Goal: Information Seeking & Learning: Compare options

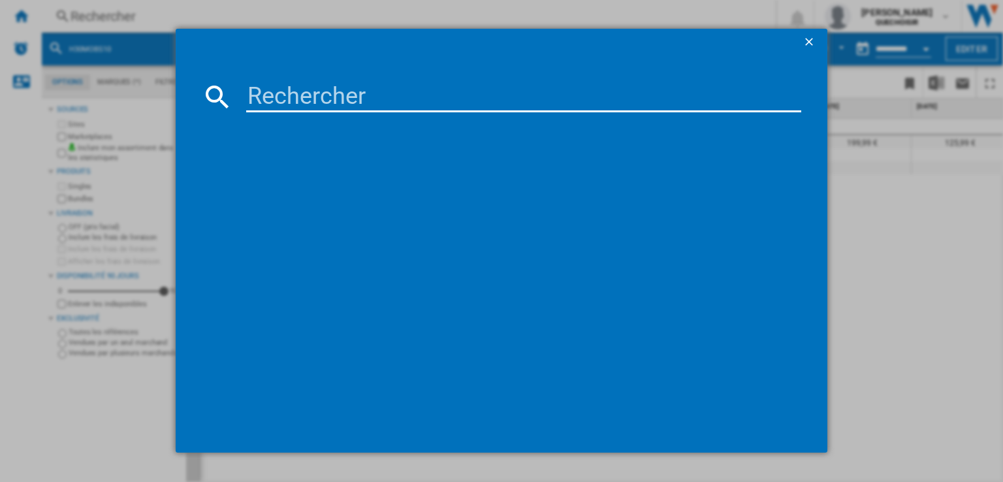
type input "H23MOBS5HC"
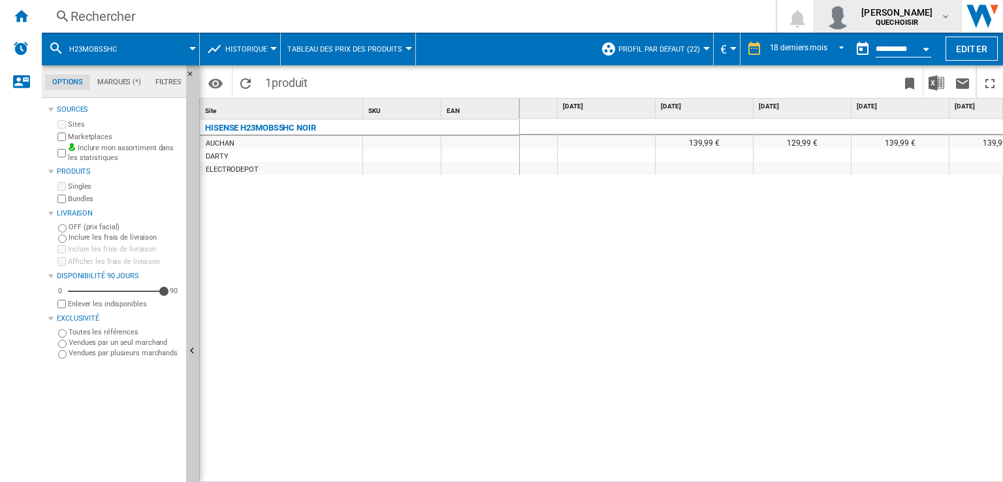
click at [877, 14] on span "[PERSON_NAME]" at bounding box center [896, 12] width 71 height 13
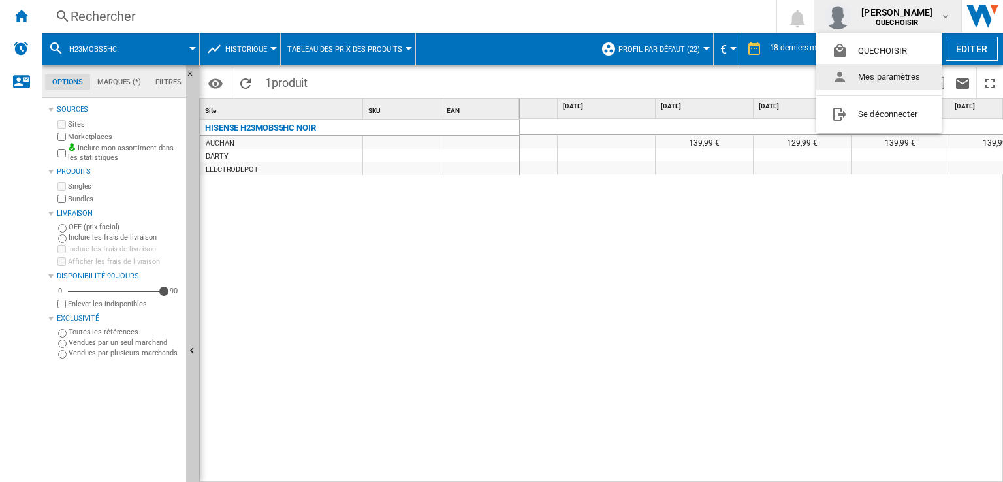
click at [423, 22] on md-backdrop at bounding box center [501, 241] width 1003 height 482
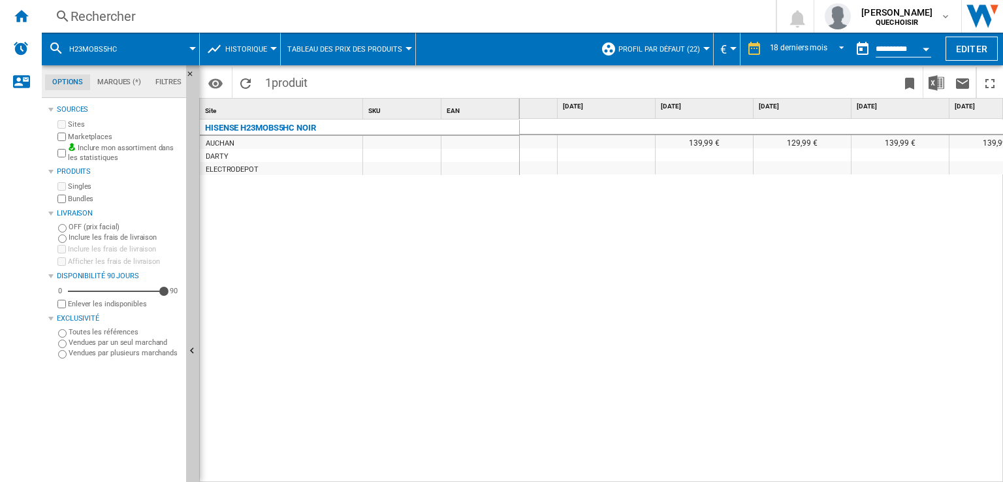
click at [491, 20] on div "Rechercher" at bounding box center [405, 16] width 671 height 18
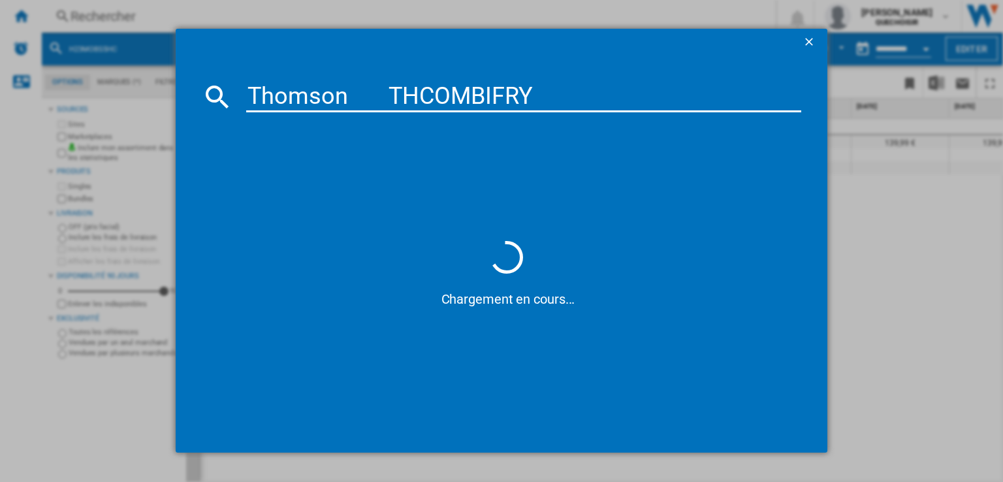
drag, startPoint x: 386, startPoint y: 92, endPoint x: 352, endPoint y: 95, distance: 34.0
click at [352, 95] on input "Thomson THCOMBIFRY" at bounding box center [523, 96] width 555 height 31
type input "Thomson THCOMBIFRY"
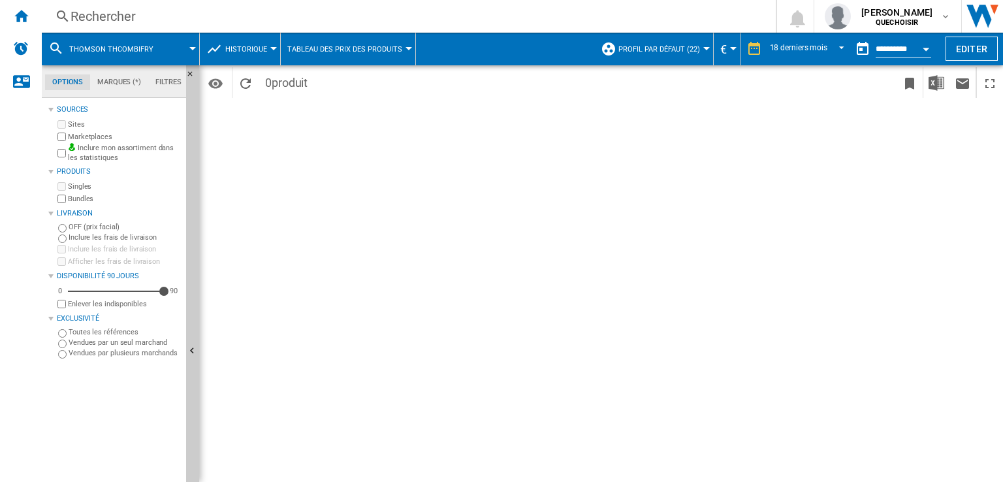
click at [440, 15] on div "Rechercher" at bounding box center [405, 16] width 671 height 18
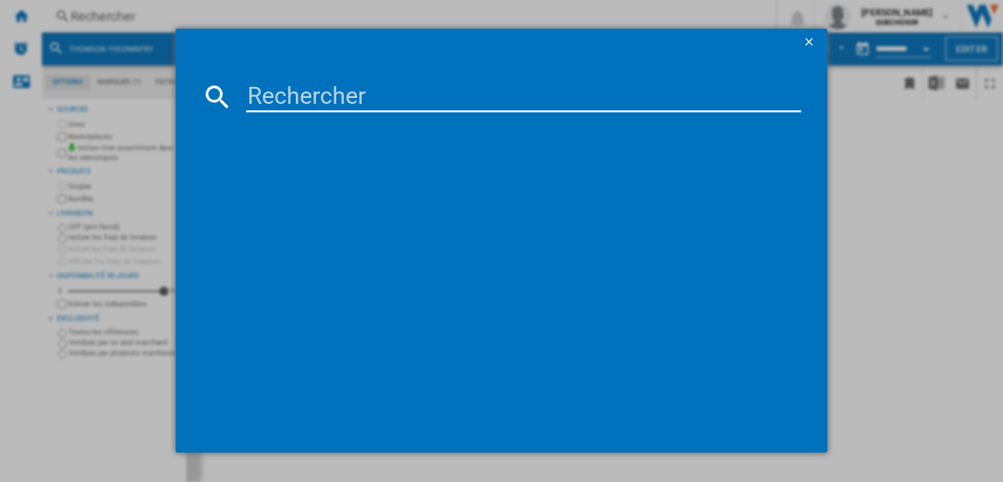
click at [492, 89] on input at bounding box center [523, 96] width 555 height 31
paste input "CM724G1B1"
type input "CM724G1B1"
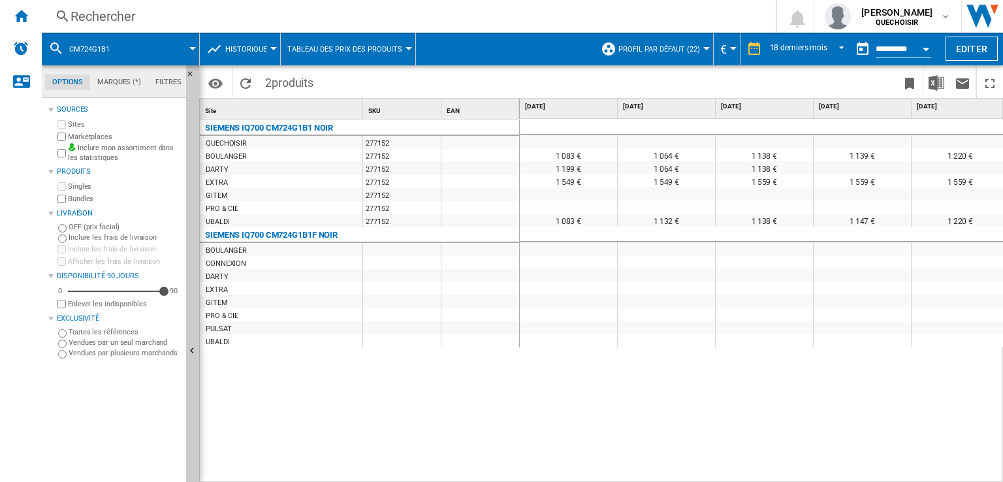
click at [280, 16] on div "Rechercher" at bounding box center [405, 16] width 671 height 18
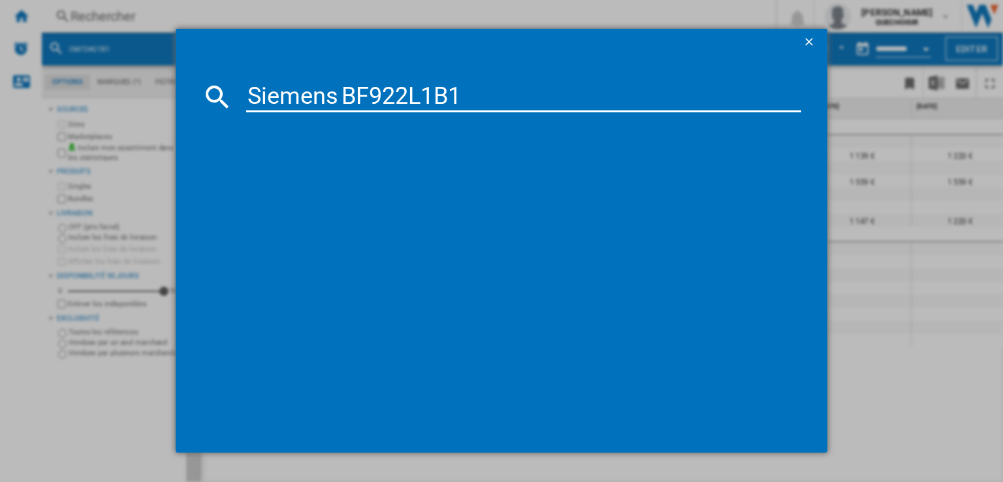
drag, startPoint x: 343, startPoint y: 96, endPoint x: 174, endPoint y: 113, distance: 170.5
click at [174, 113] on div "Siemens BF922L1B1" at bounding box center [501, 240] width 1003 height 481
type input "BF922L1B1"
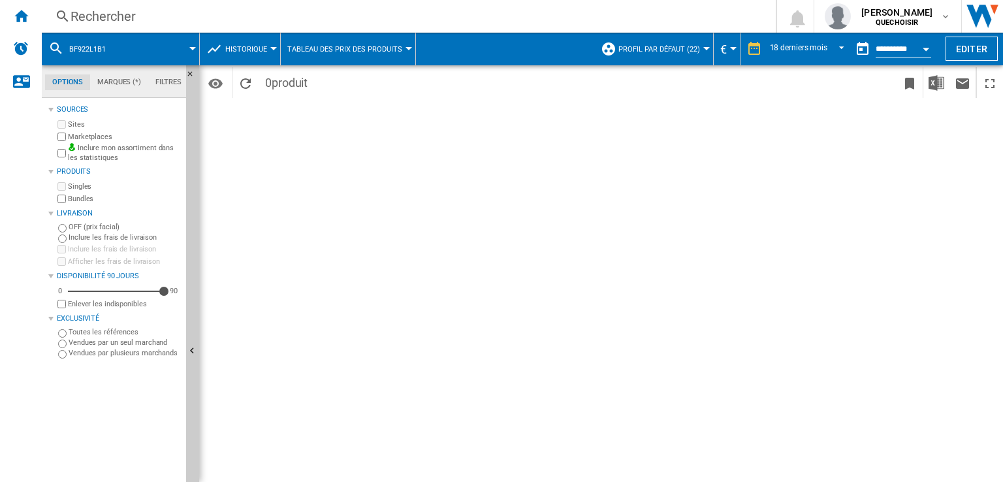
click at [198, 16] on div "Rechercher" at bounding box center [405, 16] width 671 height 18
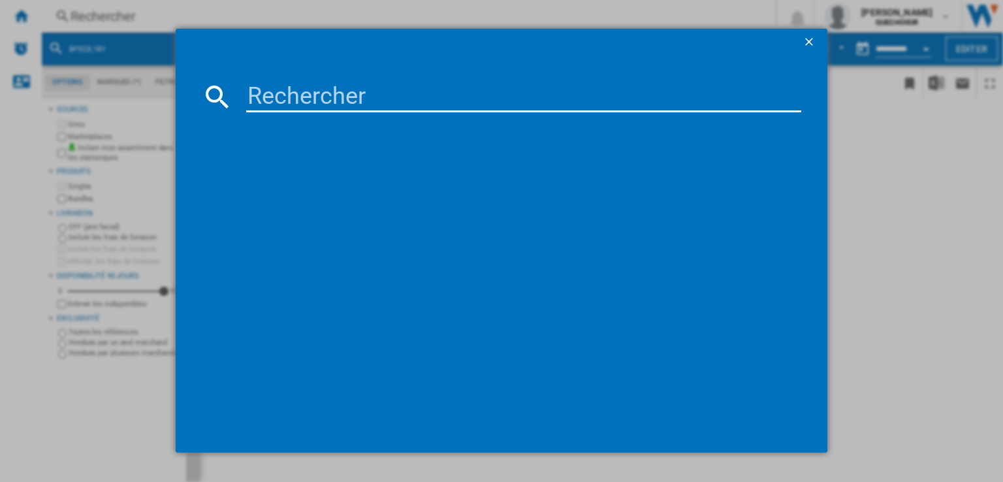
click at [809, 42] on ng-md-icon "getI18NText('BUTTONS.CLOSE_DIALOG')" at bounding box center [810, 43] width 16 height 16
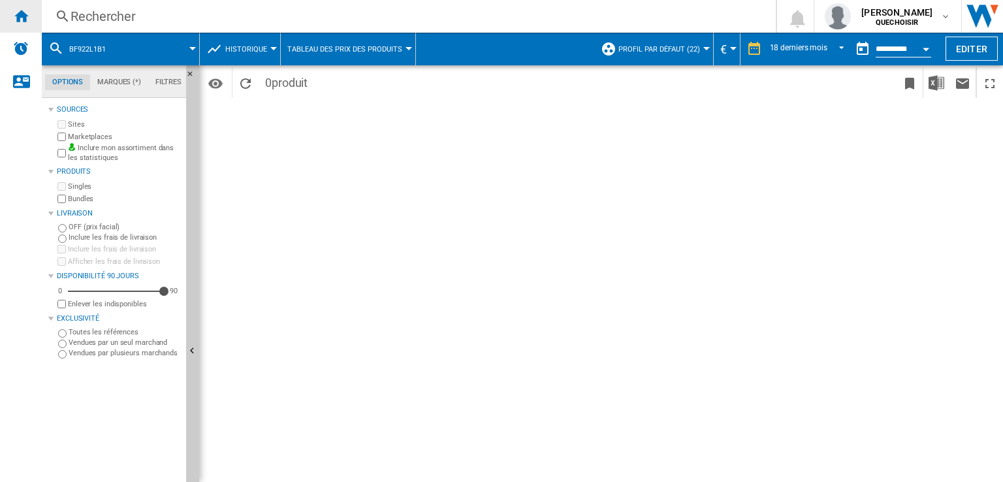
click at [38, 23] on div "Accueil" at bounding box center [21, 16] width 42 height 33
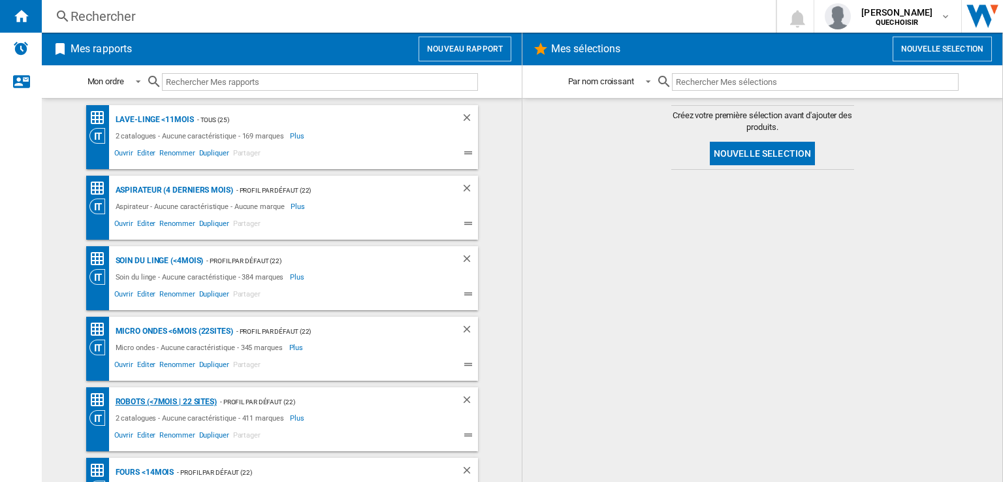
click at [140, 399] on div "Robots (<7mois | 22 sites)" at bounding box center [164, 402] width 104 height 16
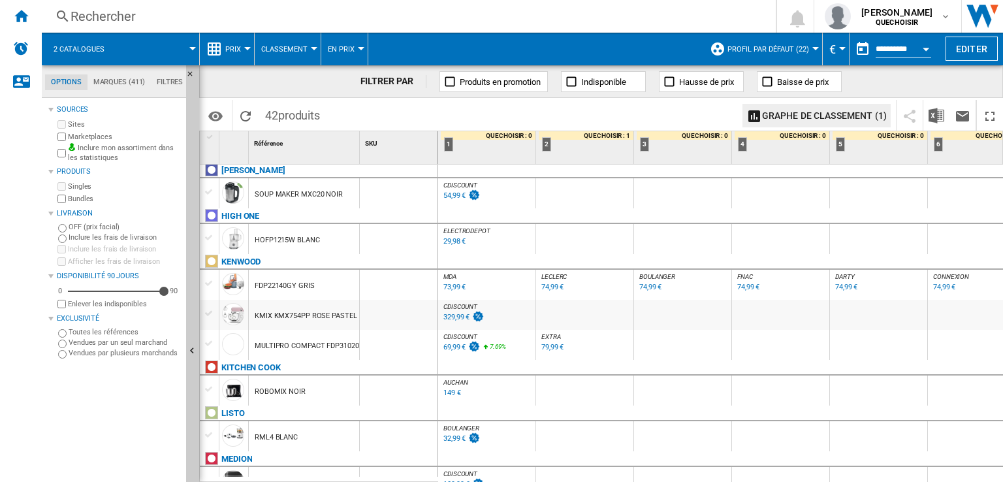
scroll to position [326, 0]
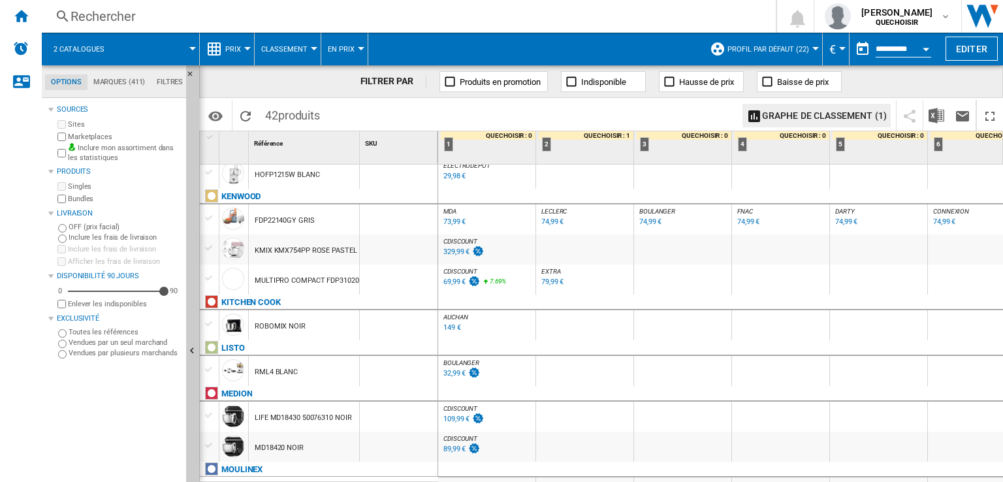
click at [557, 280] on div "79,99 €" at bounding box center [552, 281] width 22 height 8
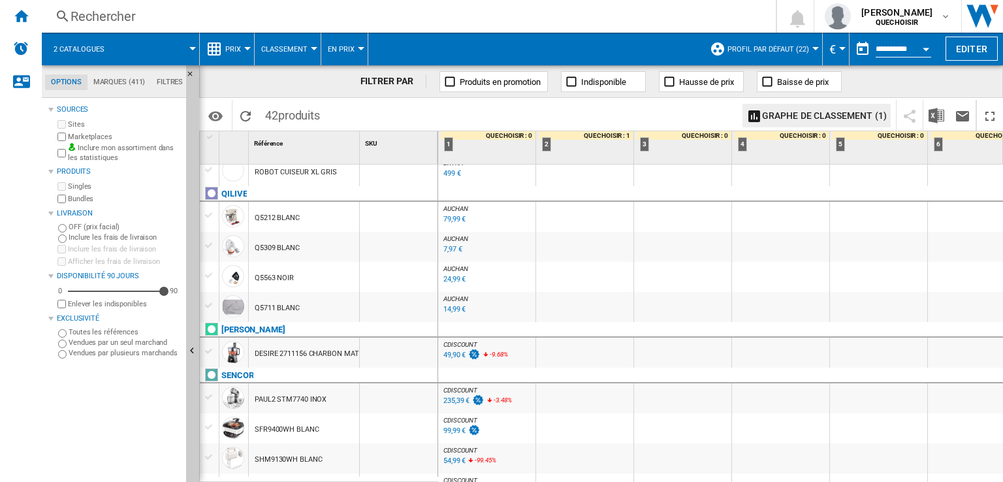
scroll to position [587, 0]
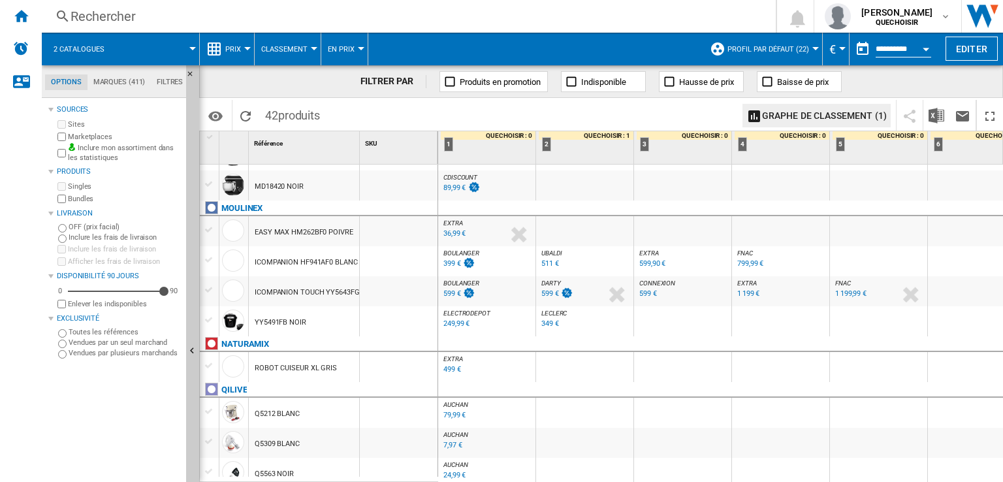
click at [550, 281] on span "DARTY" at bounding box center [551, 282] width 20 height 7
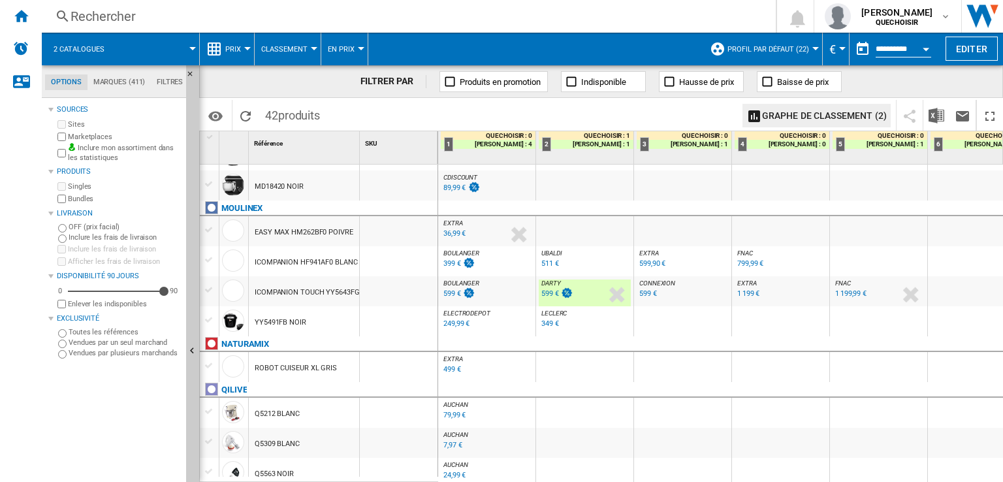
click at [452, 235] on div "36,99 €" at bounding box center [454, 233] width 22 height 8
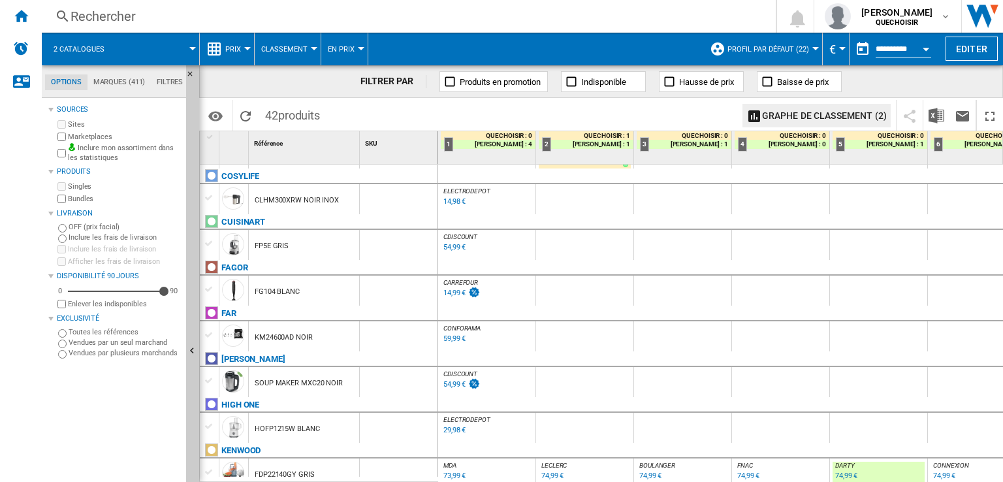
scroll to position [0, 0]
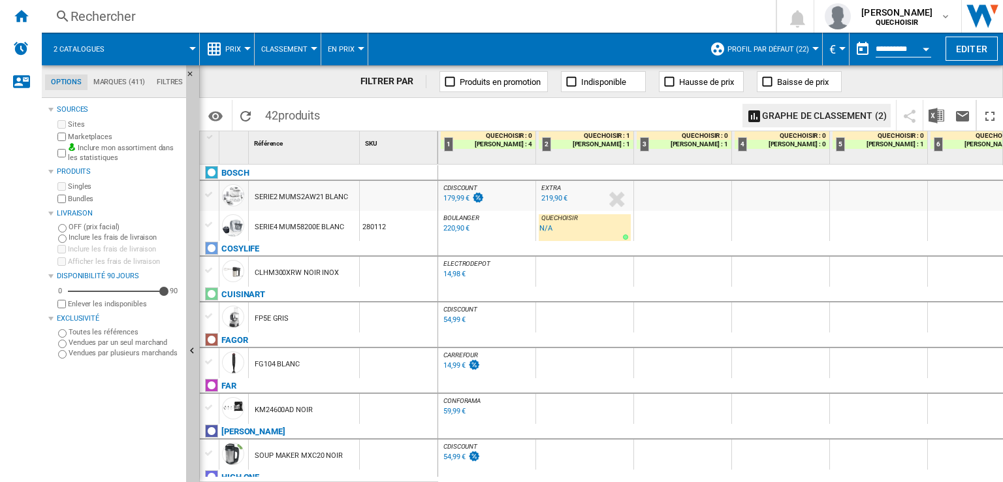
click at [73, 53] on span "2 catalogues" at bounding box center [79, 49] width 51 height 8
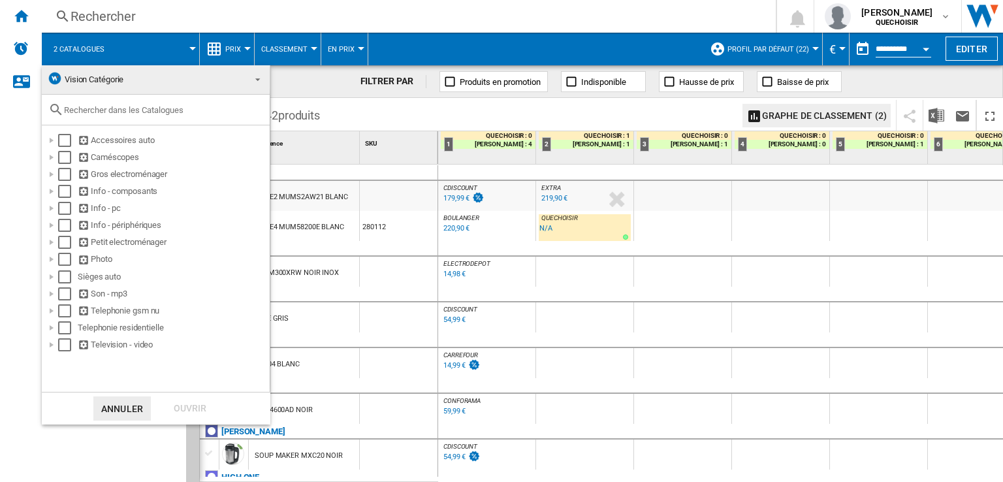
click at [21, 14] on md-backdrop at bounding box center [501, 241] width 1003 height 482
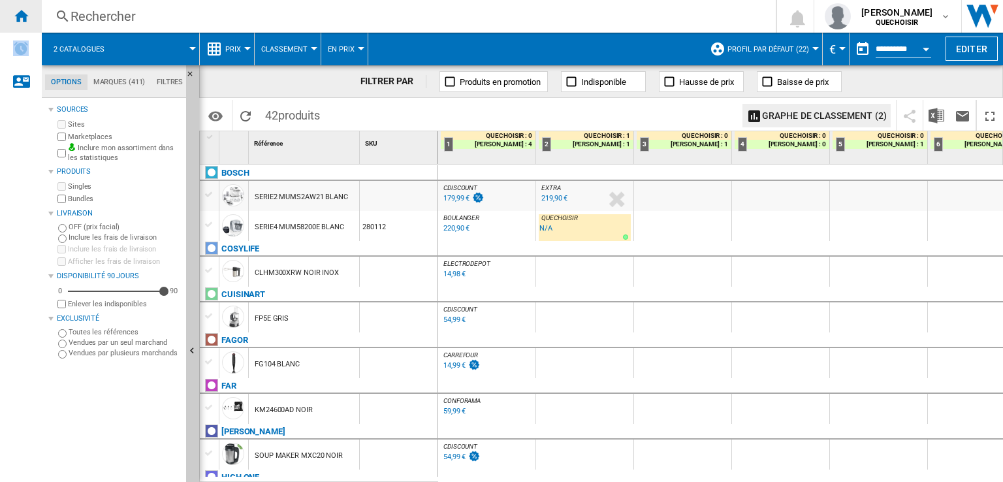
click at [21, 14] on ng-md-icon "Accueil" at bounding box center [21, 16] width 16 height 16
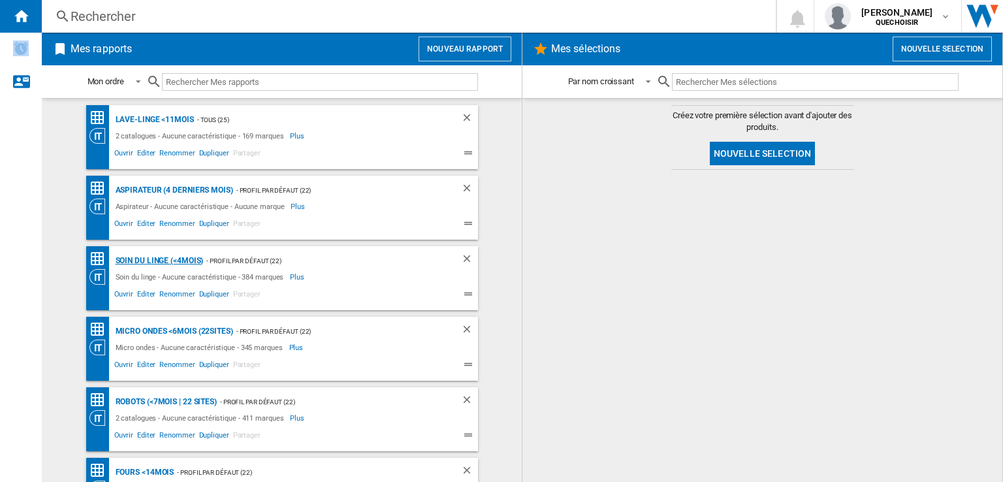
click at [164, 258] on div "Soin du linge (<4mois)" at bounding box center [157, 261] width 91 height 16
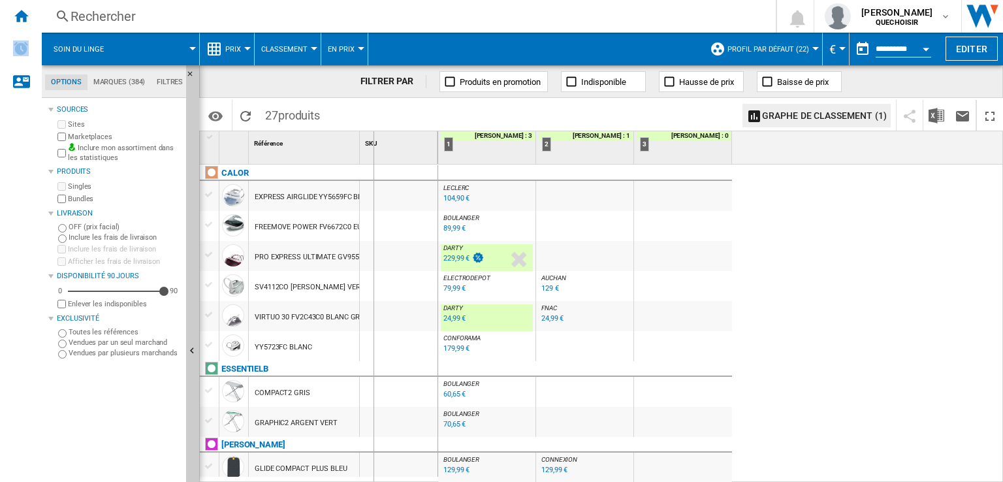
drag, startPoint x: 358, startPoint y: 155, endPoint x: 386, endPoint y: 157, distance: 28.1
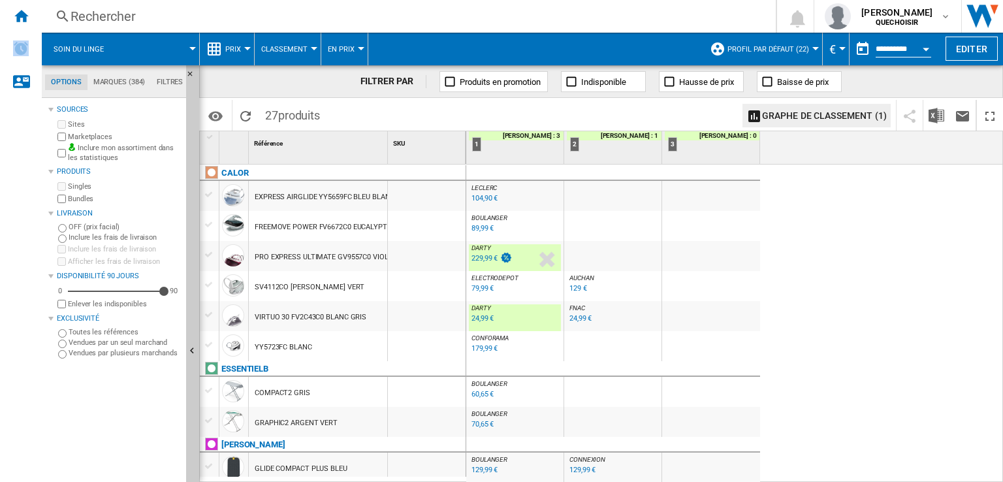
drag, startPoint x: 386, startPoint y: 155, endPoint x: 411, endPoint y: 155, distance: 24.8
click at [411, 155] on div "1 Référence 1 SKU 1" at bounding box center [333, 147] width 266 height 33
drag, startPoint x: 386, startPoint y: 153, endPoint x: 419, endPoint y: 153, distance: 32.6
click at [419, 153] on div "1 Référence 1 SKU 1" at bounding box center [333, 147] width 266 height 33
click at [481, 229] on div "89,99 €" at bounding box center [482, 228] width 22 height 8
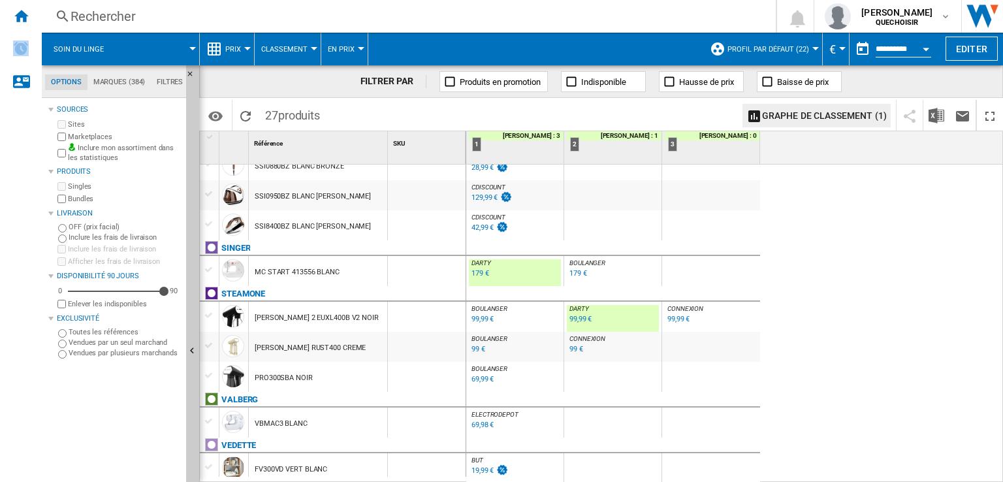
scroll to position [323, 0]
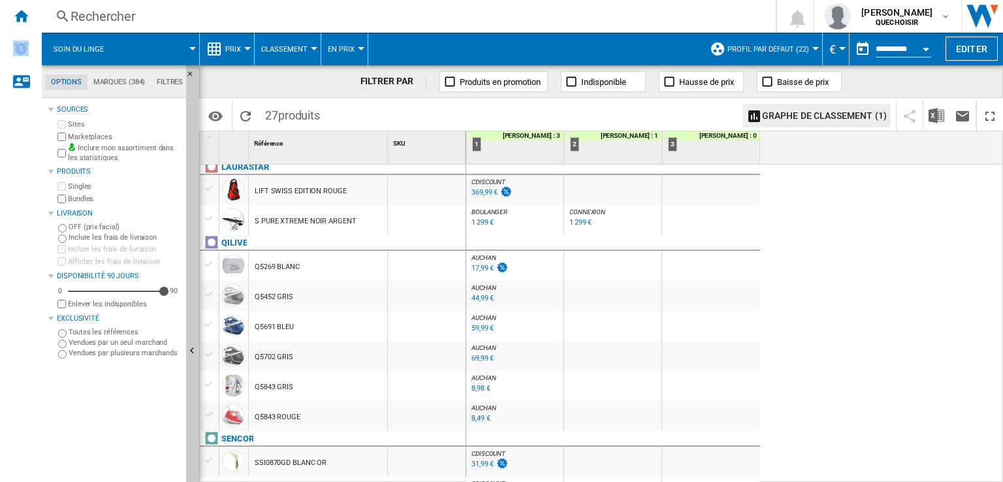
click at [793, 50] on span "Profil par défaut (22)" at bounding box center [768, 49] width 82 height 8
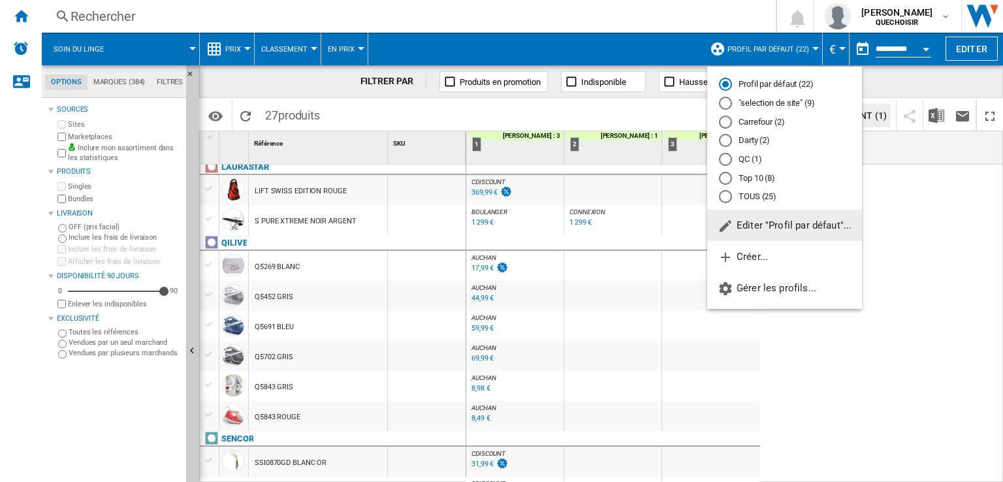
click at [756, 193] on md-radio-button "TOUS (25)" at bounding box center [784, 197] width 131 height 12
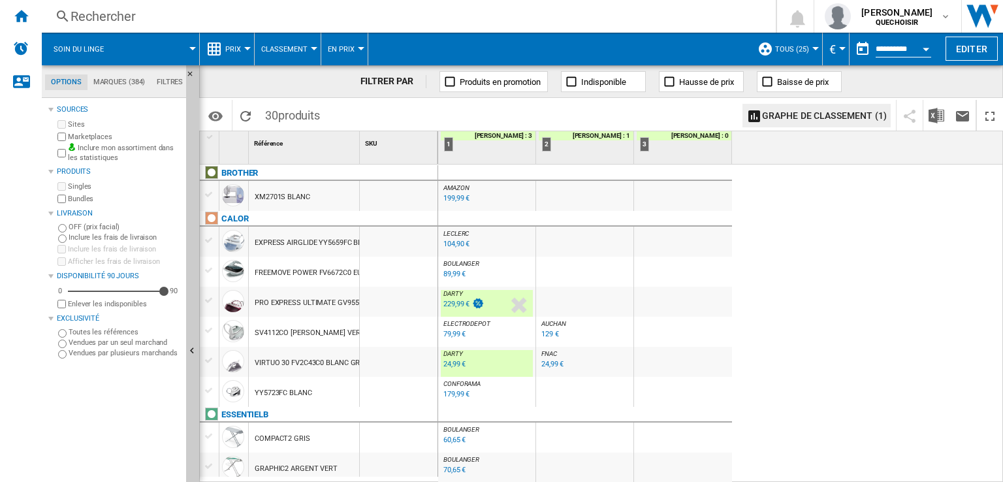
click at [448, 245] on div "104,90 €" at bounding box center [456, 244] width 26 height 8
click at [300, 16] on div "Rechercher" at bounding box center [405, 16] width 671 height 18
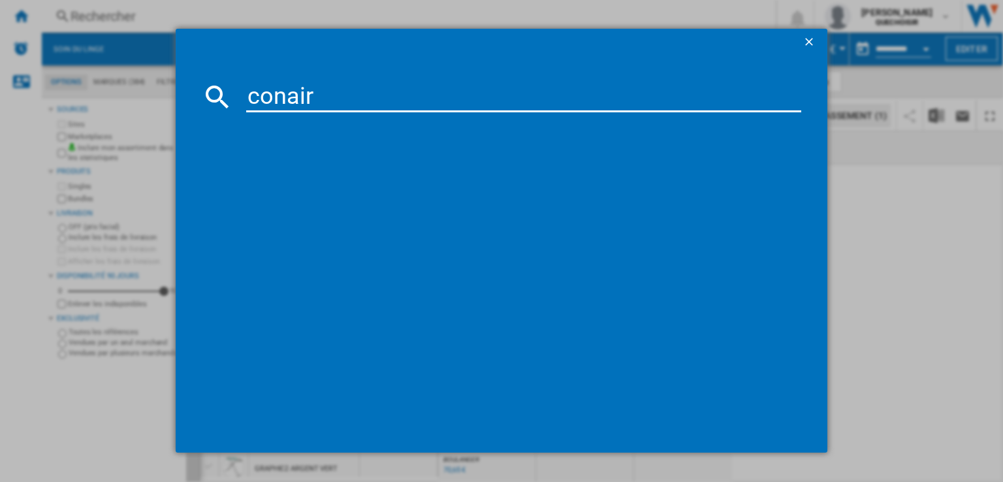
type input "conair"
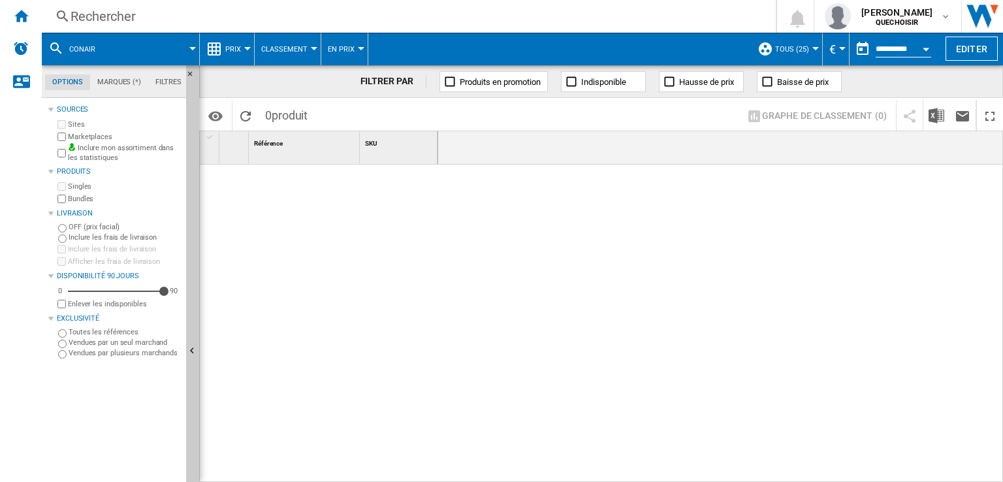
click at [163, 82] on md-tab-item "Filtres" at bounding box center [168, 82] width 40 height 16
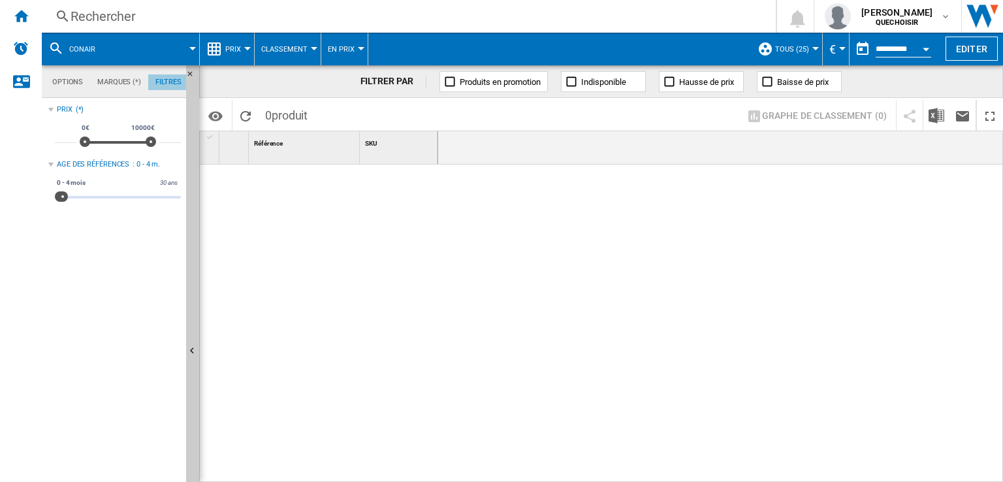
scroll to position [85, 0]
drag, startPoint x: 64, startPoint y: 194, endPoint x: 366, endPoint y: 198, distance: 301.6
click at [354, 198] on div "Options Marques (*) Filtres Options Marques (*) Filtres Sources Sites Marketpla…" at bounding box center [522, 273] width 961 height 416
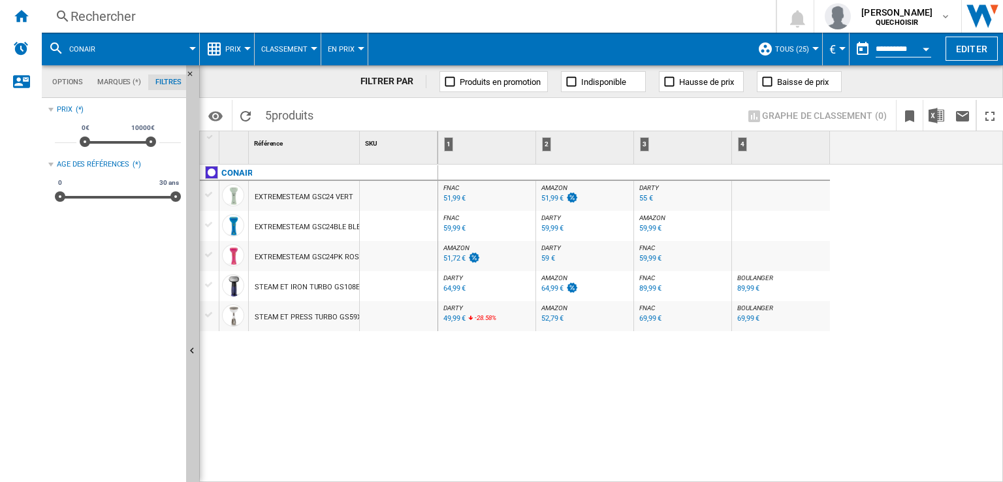
click at [456, 307] on span "DARTY" at bounding box center [453, 307] width 20 height 7
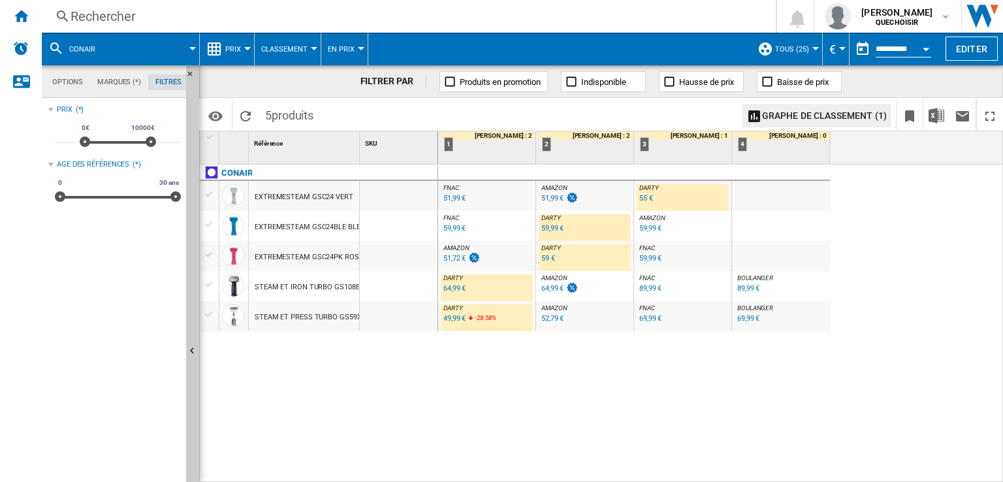
click at [742, 305] on span "BOULANGER" at bounding box center [755, 307] width 36 height 7
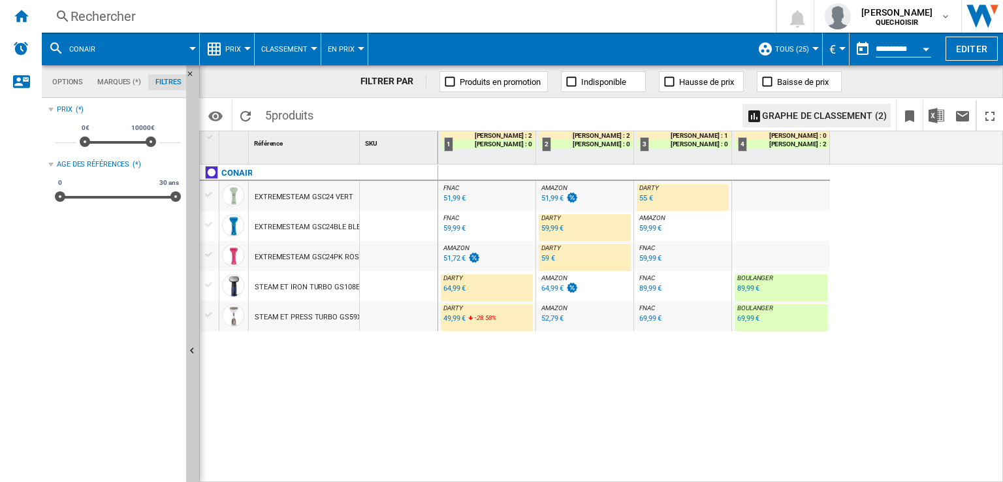
click at [543, 256] on div "59 €" at bounding box center [548, 258] width 14 height 8
click at [550, 228] on div "59,99 €" at bounding box center [552, 228] width 22 height 8
click at [637, 202] on div "55 €" at bounding box center [645, 198] width 16 height 13
click at [444, 288] on div "64,99 €" at bounding box center [454, 288] width 22 height 8
click at [452, 318] on div "49,99 €" at bounding box center [454, 318] width 22 height 8
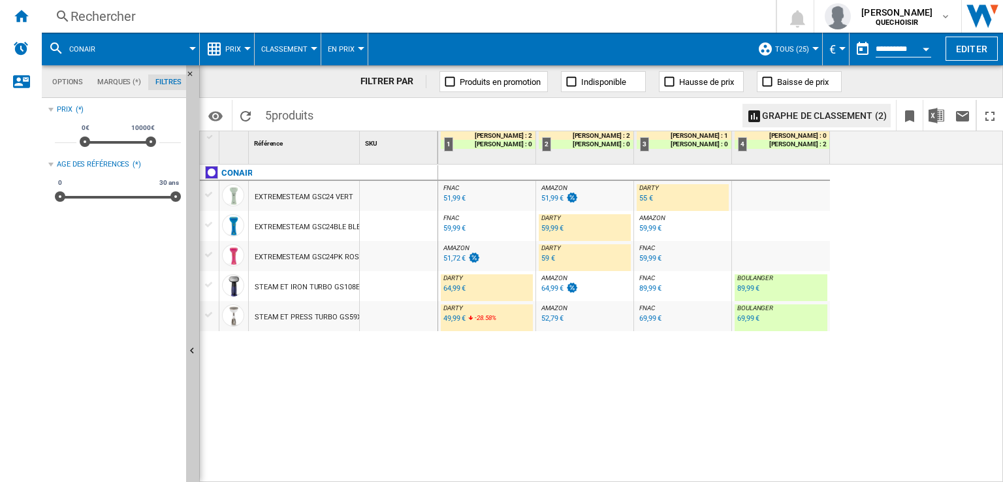
click at [752, 288] on div "89,99 €" at bounding box center [748, 288] width 22 height 8
click at [932, 113] on img "Télécharger au format Excel" at bounding box center [936, 116] width 16 height 16
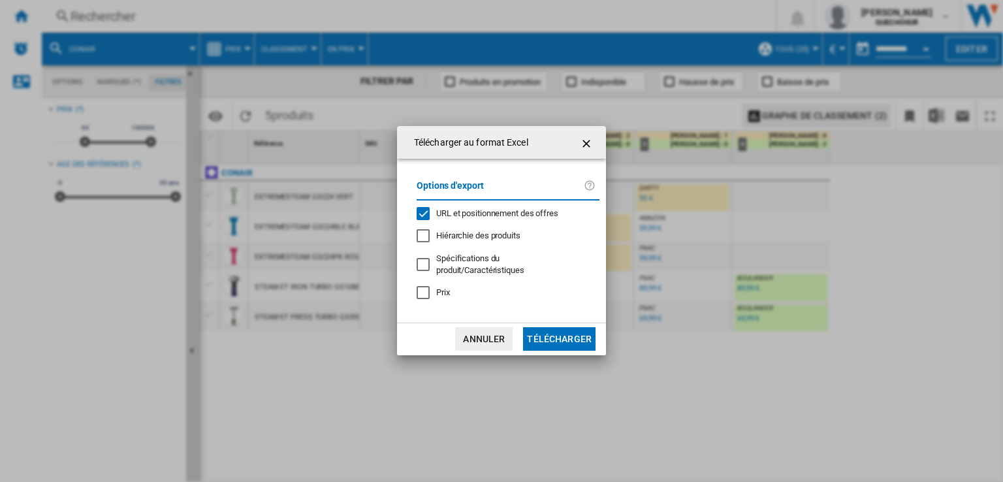
click at [461, 264] on span "Spécifications du produit/Caractéristiques" at bounding box center [480, 264] width 88 height 22
click at [465, 264] on span "Spécifications du produit/Caractéristiques" at bounding box center [480, 264] width 88 height 22
click at [441, 287] on span "Prix" at bounding box center [443, 292] width 14 height 10
click at [552, 335] on button "Télécharger" at bounding box center [559, 338] width 72 height 23
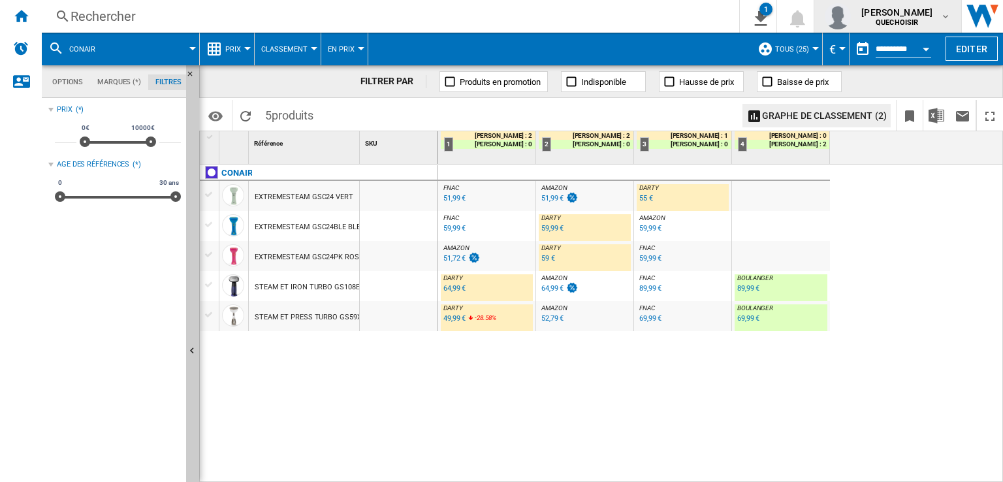
click at [918, 13] on span "[PERSON_NAME]" at bounding box center [896, 12] width 71 height 13
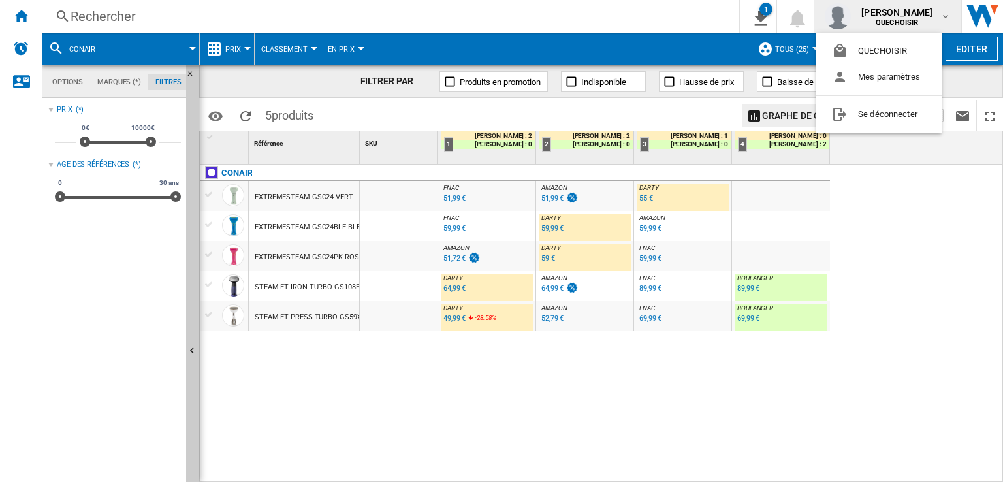
click at [314, 195] on md-backdrop at bounding box center [501, 241] width 1003 height 482
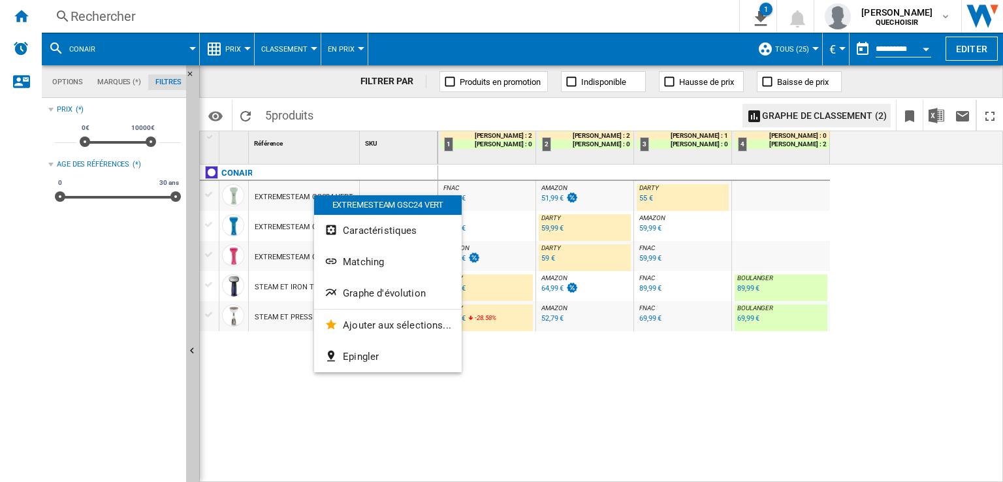
click at [279, 198] on div at bounding box center [501, 241] width 1003 height 482
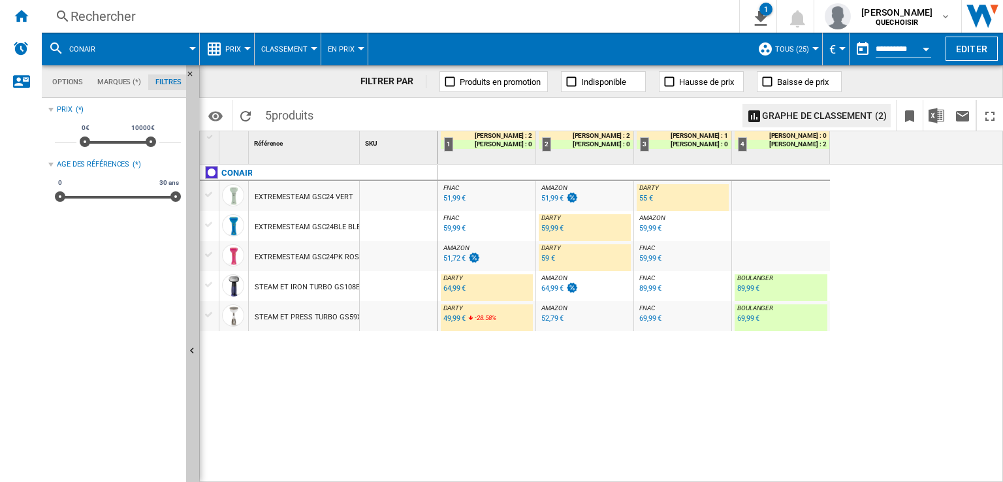
click at [211, 196] on div at bounding box center [209, 195] width 14 height 12
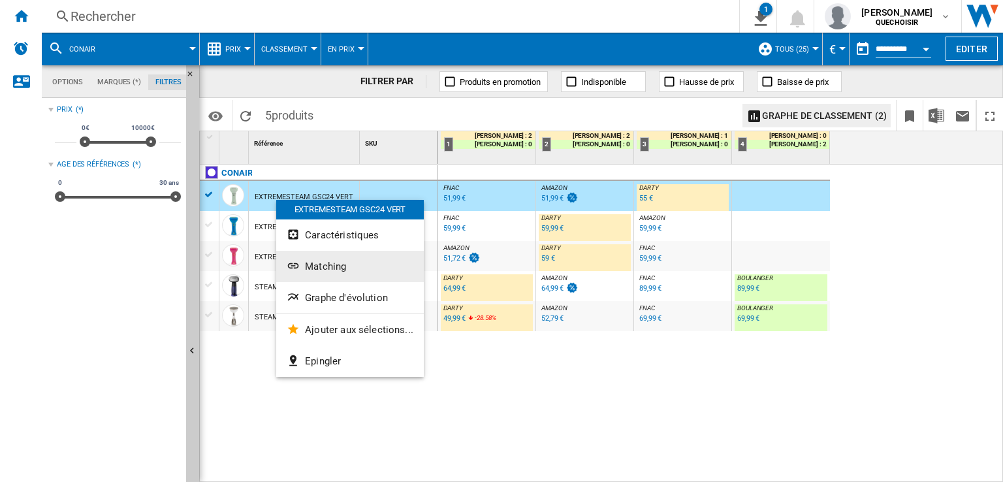
click at [311, 271] on span "Matching" at bounding box center [325, 266] width 41 height 12
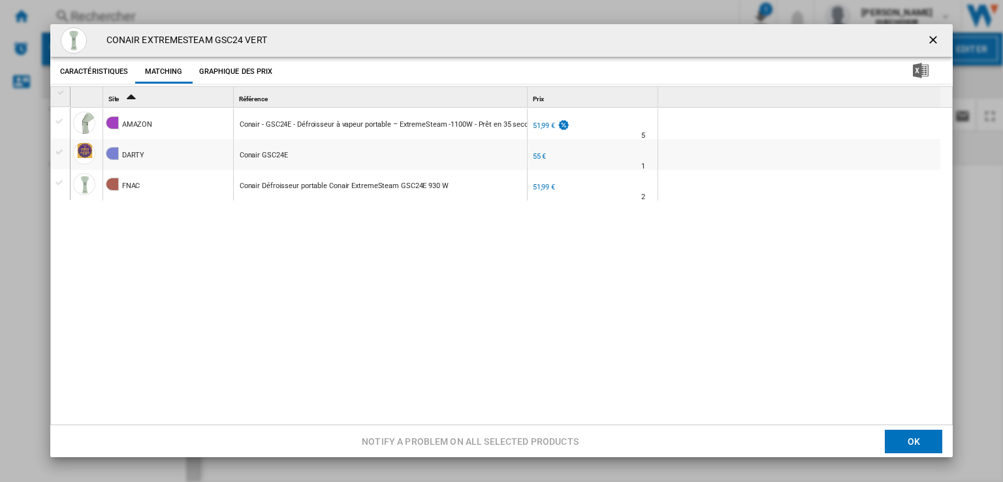
click at [410, 275] on div "AMAZON Conair - GSC24E - Défroisseur à vapeur portable – ExtremeSteam -1100W - …" at bounding box center [508, 267] width 876 height 319
click at [926, 42] on ng-md-icon "getI18NText('BUTTONS.CLOSE_DIALOG')" at bounding box center [934, 41] width 16 height 16
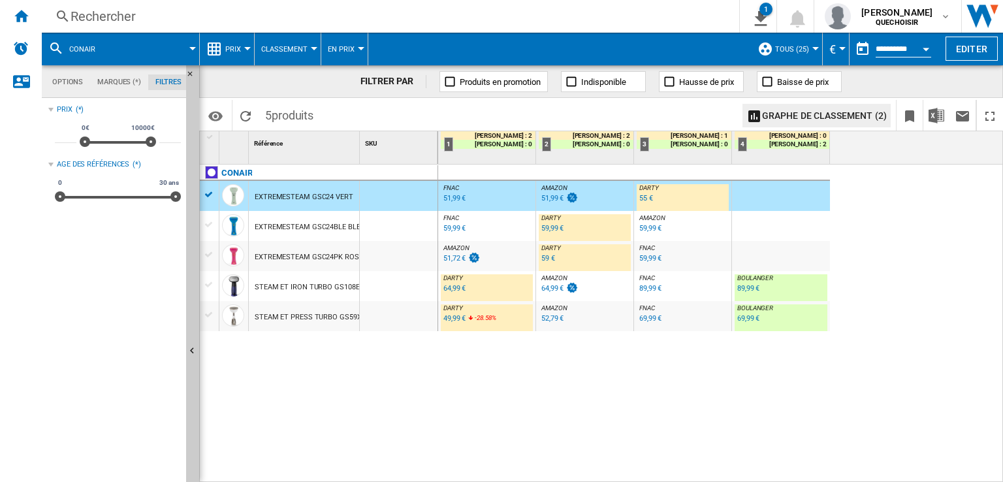
click at [306, 289] on div "STEAM ET IRON TURBO GS108E BLEU" at bounding box center [316, 287] width 123 height 30
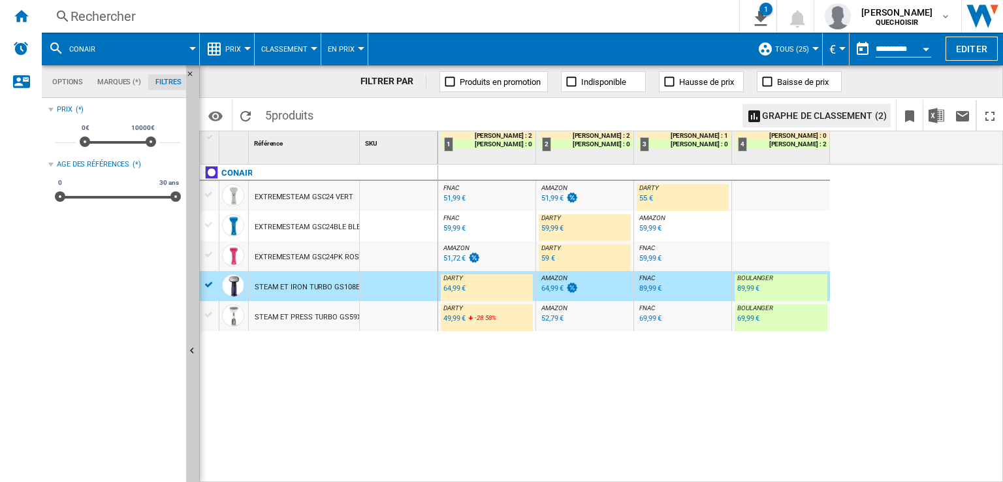
click at [455, 287] on div "64,99 €" at bounding box center [454, 288] width 22 height 8
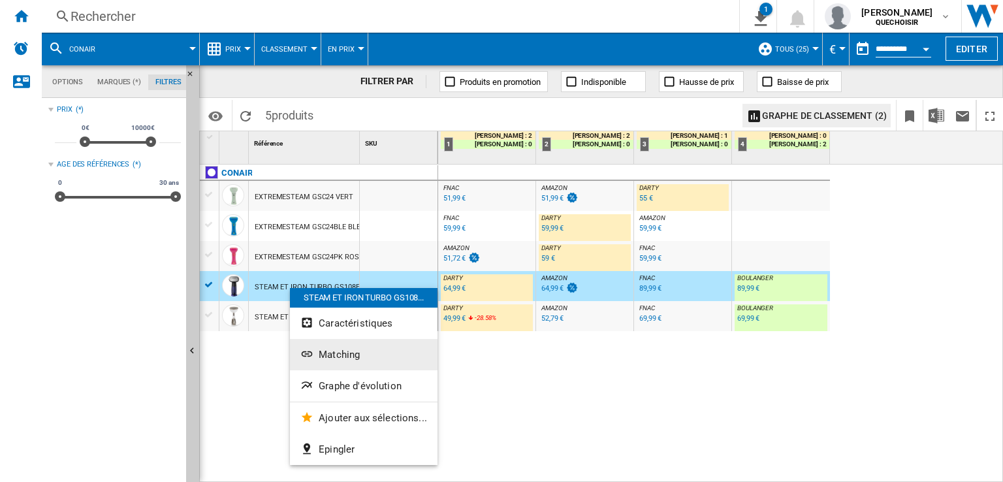
click at [360, 354] on button "Matching" at bounding box center [364, 354] width 148 height 31
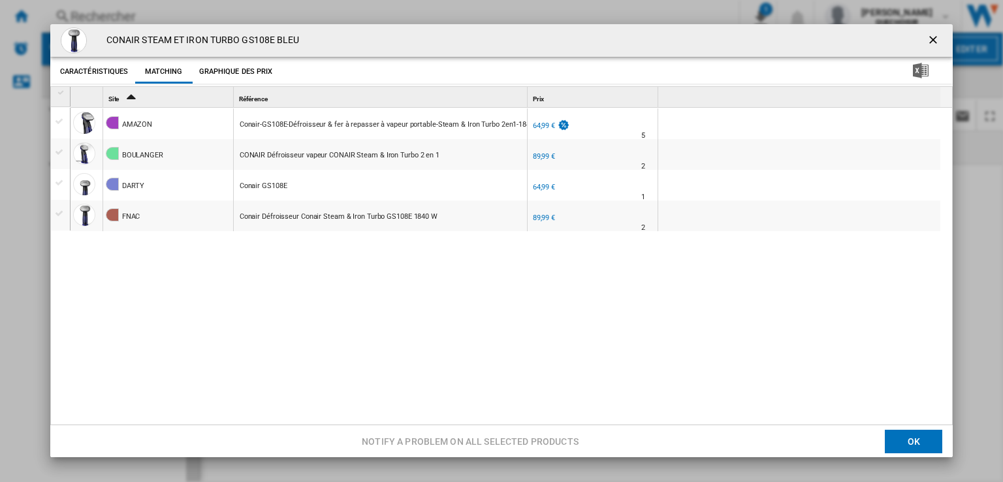
click at [926, 40] on ng-md-icon "getI18NText('BUTTONS.CLOSE_DIALOG')" at bounding box center [934, 41] width 16 height 16
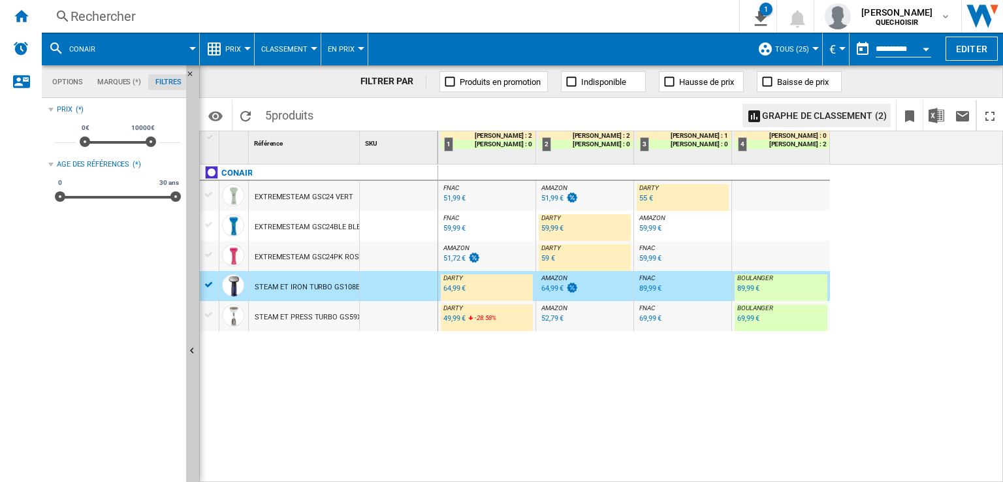
click at [306, 228] on div "EXTREMESTEAM GSC24BLE BLEU" at bounding box center [310, 227] width 110 height 30
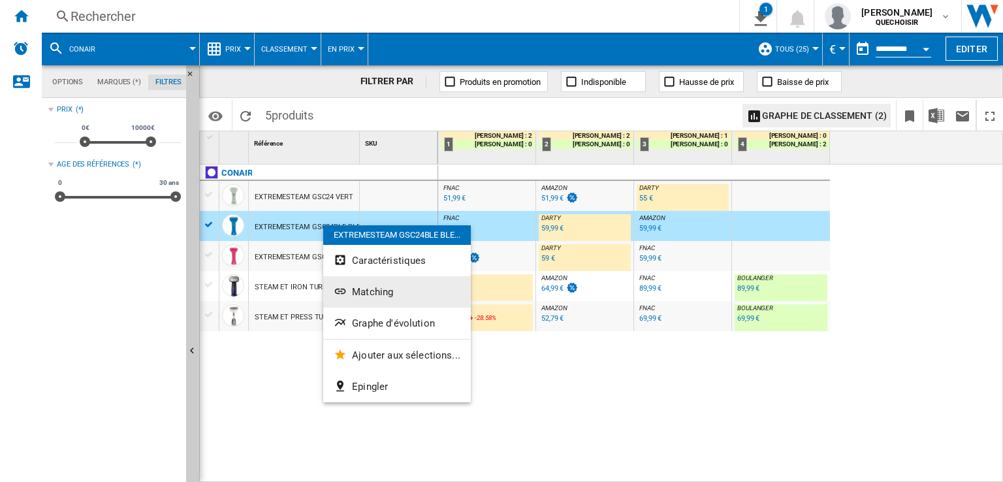
click at [361, 298] on button "Matching" at bounding box center [397, 291] width 148 height 31
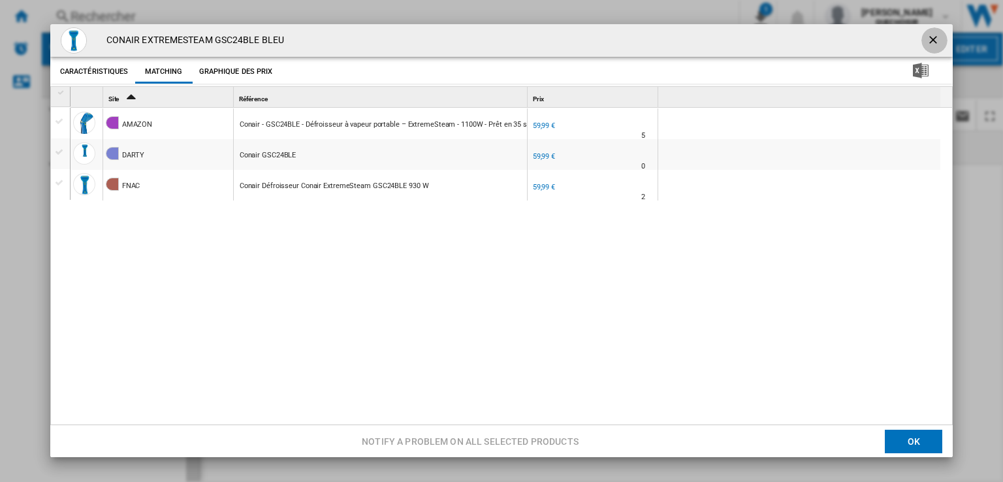
click at [927, 35] on ng-md-icon "getI18NText('BUTTONS.CLOSE_DIALOG')" at bounding box center [934, 41] width 16 height 16
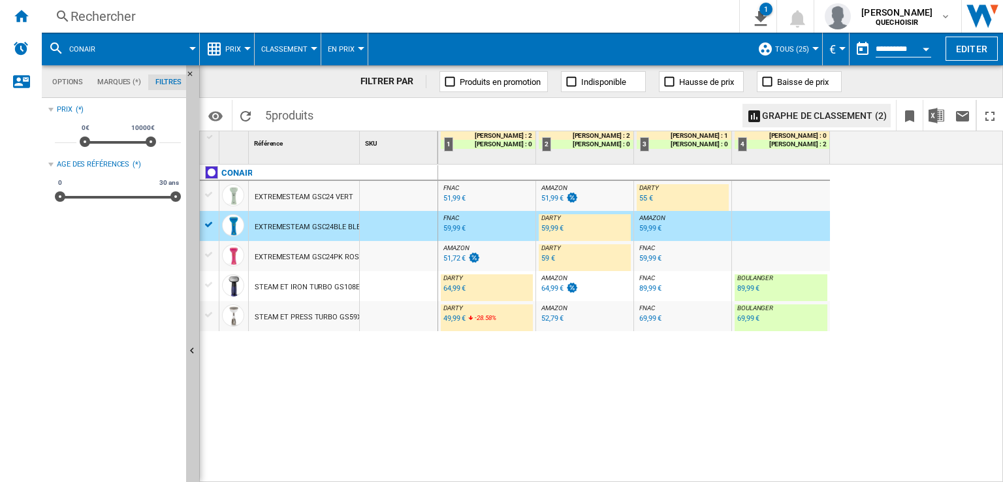
click at [454, 200] on div "51,99 €" at bounding box center [454, 198] width 22 height 8
click at [449, 228] on div "59,99 €" at bounding box center [454, 228] width 22 height 8
click at [645, 260] on div "59,99 €" at bounding box center [650, 258] width 22 height 8
click at [642, 292] on div "89,99 €" at bounding box center [650, 288] width 22 height 8
click at [647, 320] on div "69,99 €" at bounding box center [650, 318] width 22 height 8
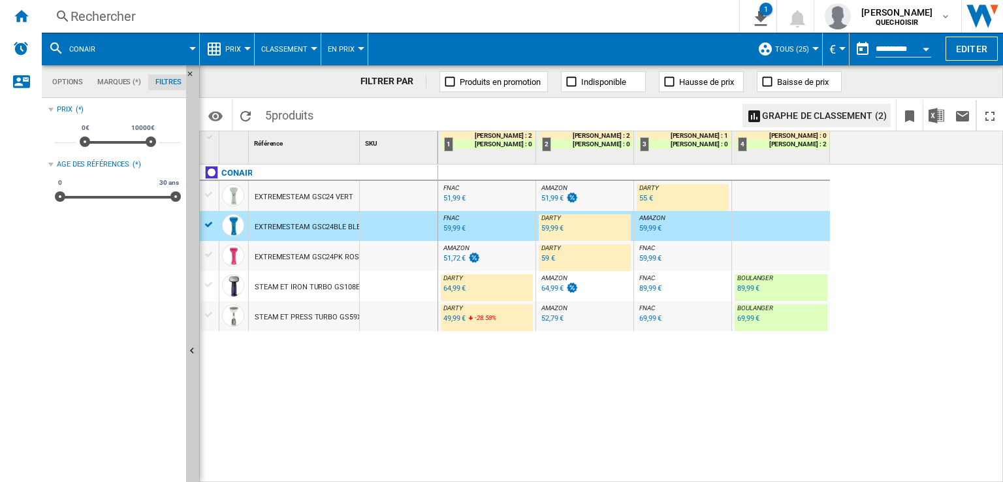
click at [422, 435] on div "CONAIR EXTREMESTEAM GSC24 VERT EXTREMESTEAM GSC24BLE BLEU EXTREMESTEAM GSC24PK …" at bounding box center [319, 320] width 238 height 312
click at [264, 18] on div "Rechercher" at bounding box center [387, 16] width 634 height 18
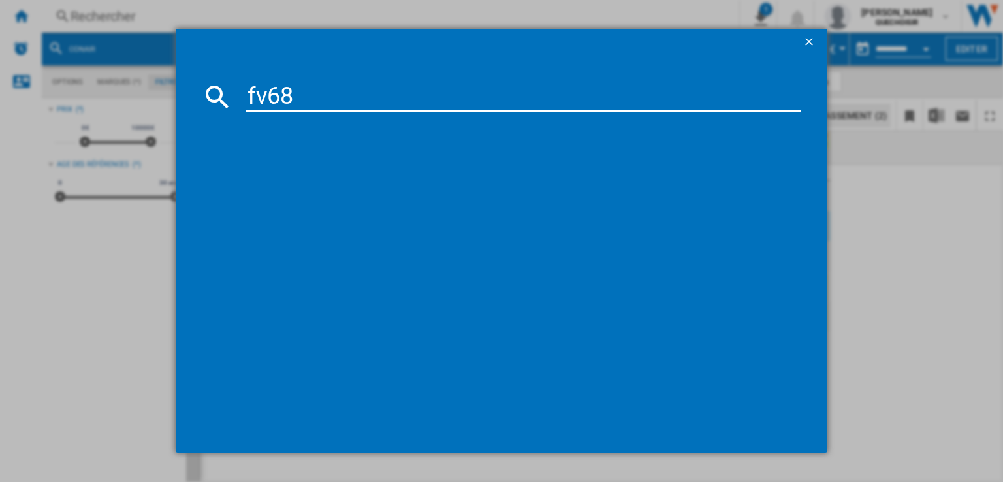
type input "fv68"
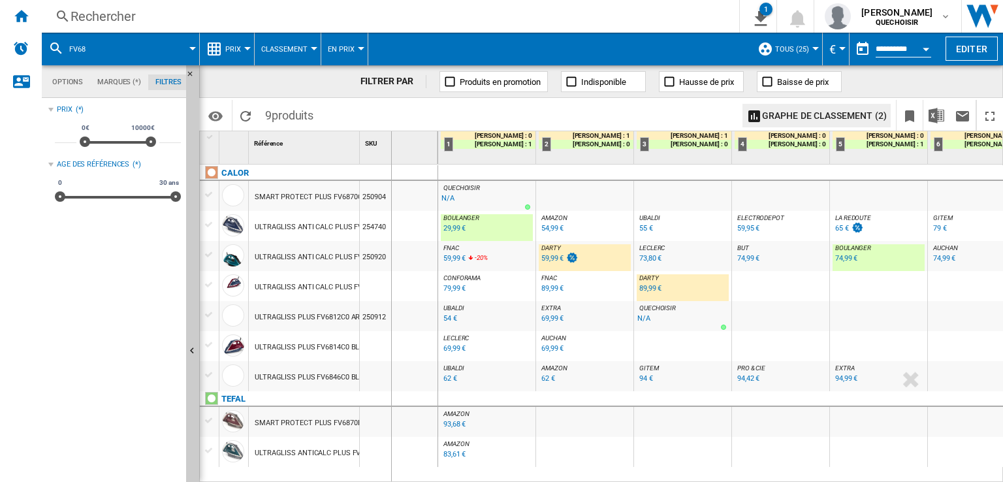
drag, startPoint x: 356, startPoint y: 140, endPoint x: 391, endPoint y: 136, distance: 35.5
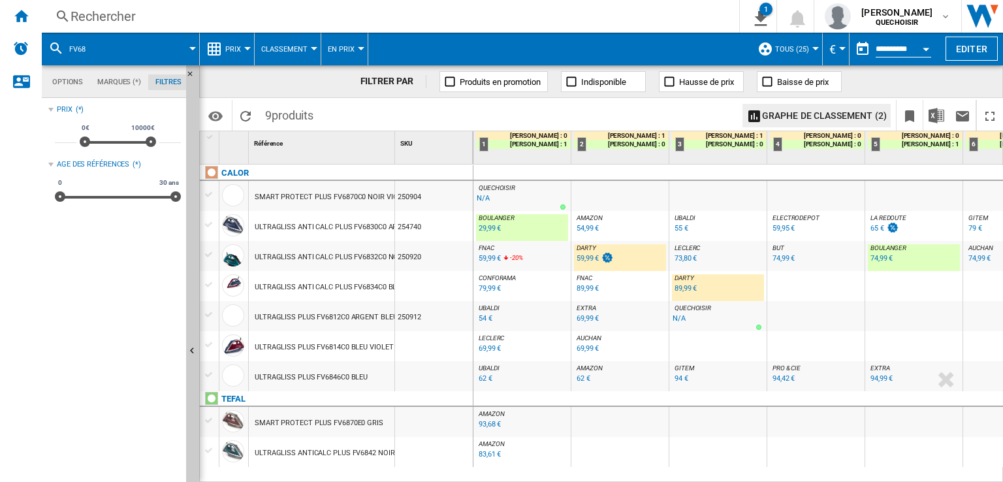
click at [683, 290] on div "89,99 €" at bounding box center [685, 288] width 22 height 8
click at [488, 290] on div "79,99 €" at bounding box center [489, 288] width 22 height 8
